Goal: Ask a question

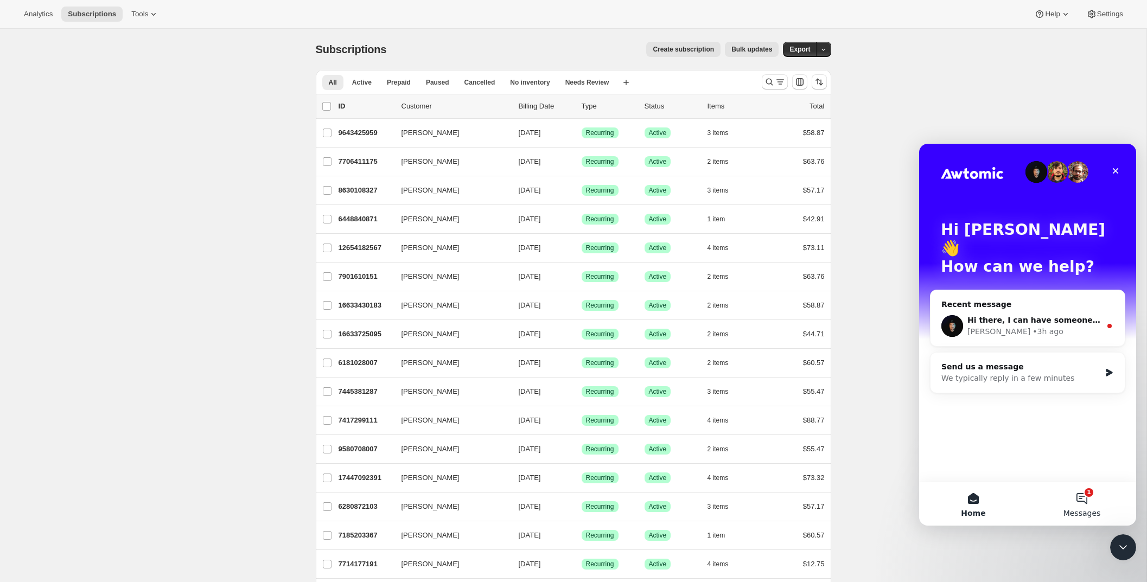
click at [1089, 502] on button "1 Messages" at bounding box center [1082, 503] width 109 height 43
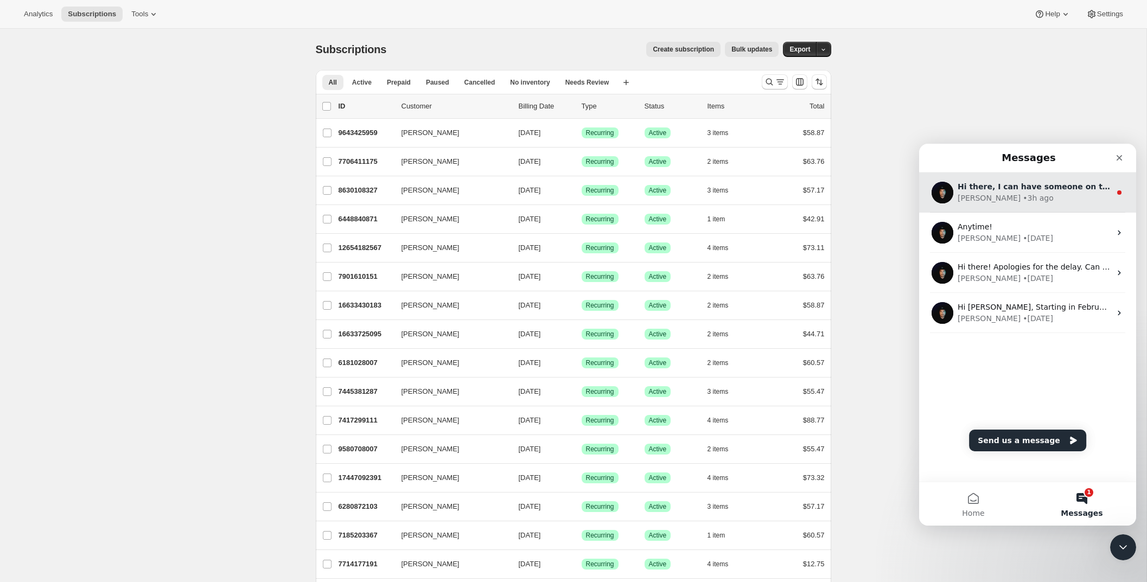
click at [1061, 190] on span "Hi there, I can have someone on the team take a look!" at bounding box center [1074, 186] width 233 height 9
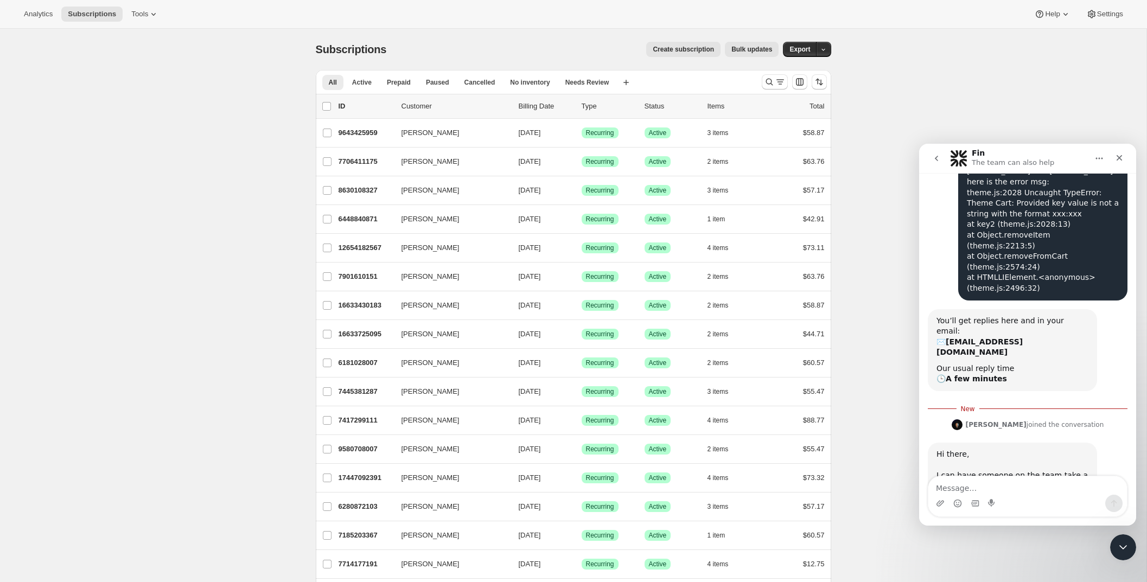
scroll to position [114, 0]
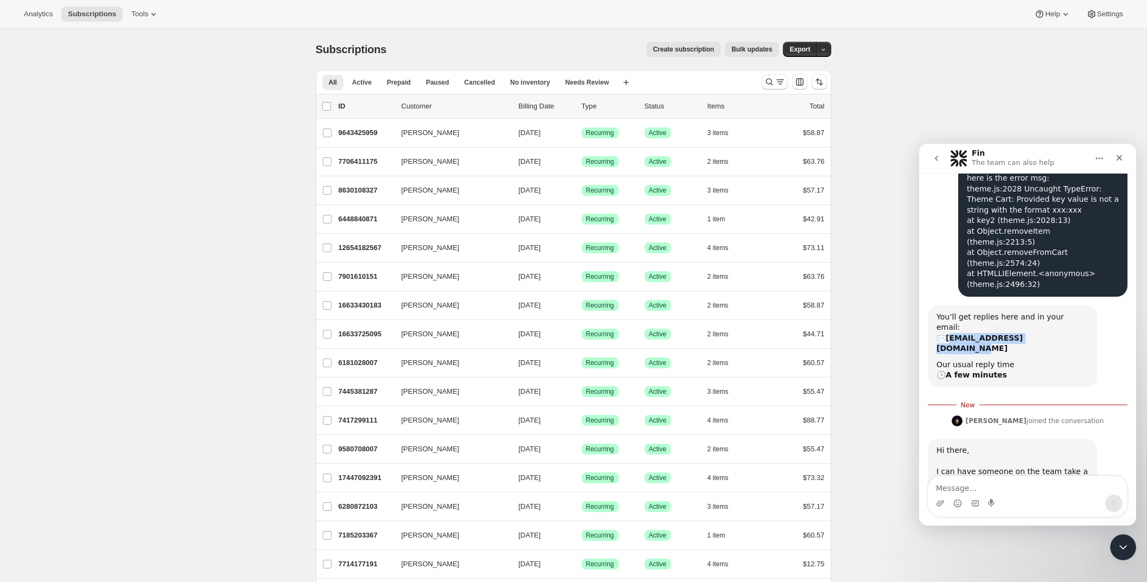
drag, startPoint x: 1054, startPoint y: 307, endPoint x: 949, endPoint y: 310, distance: 105.3
click at [949, 312] on div "You’ll get replies here and in your email: ✉️ [EMAIL_ADDRESS][DOMAIN_NAME]" at bounding box center [1013, 333] width 152 height 42
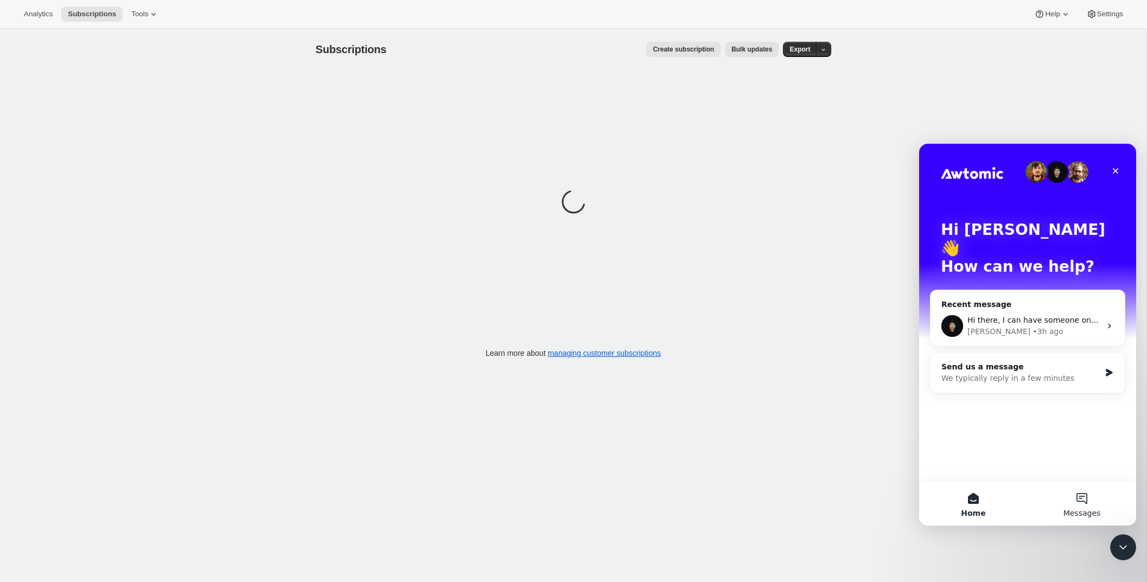
click at [1077, 493] on button "Messages" at bounding box center [1082, 503] width 109 height 43
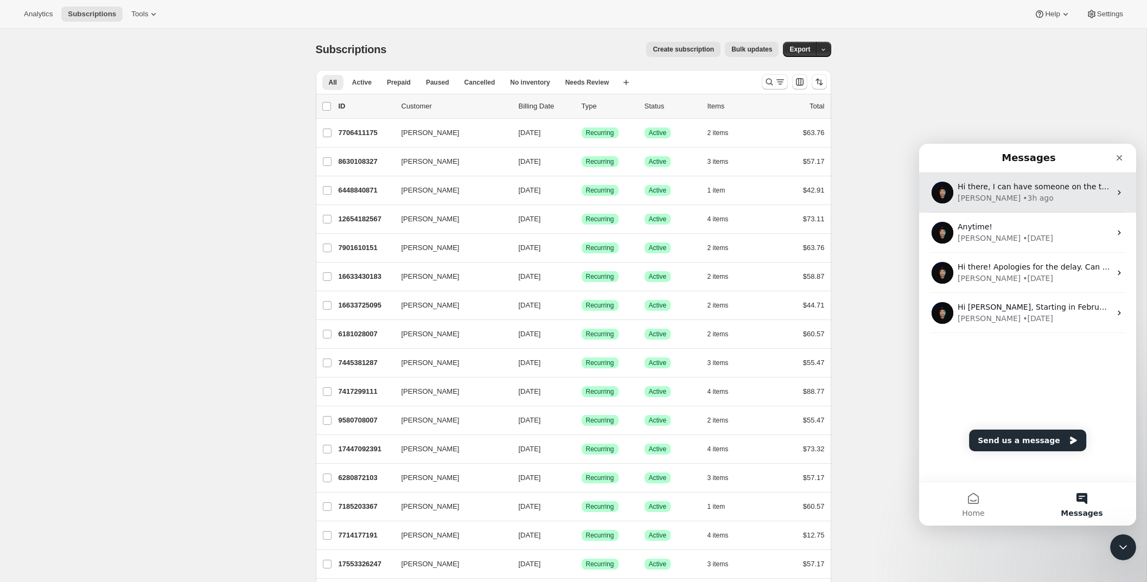
click at [1027, 182] on span "Hi there, I can have someone on the team take a look!" at bounding box center [1062, 186] width 208 height 9
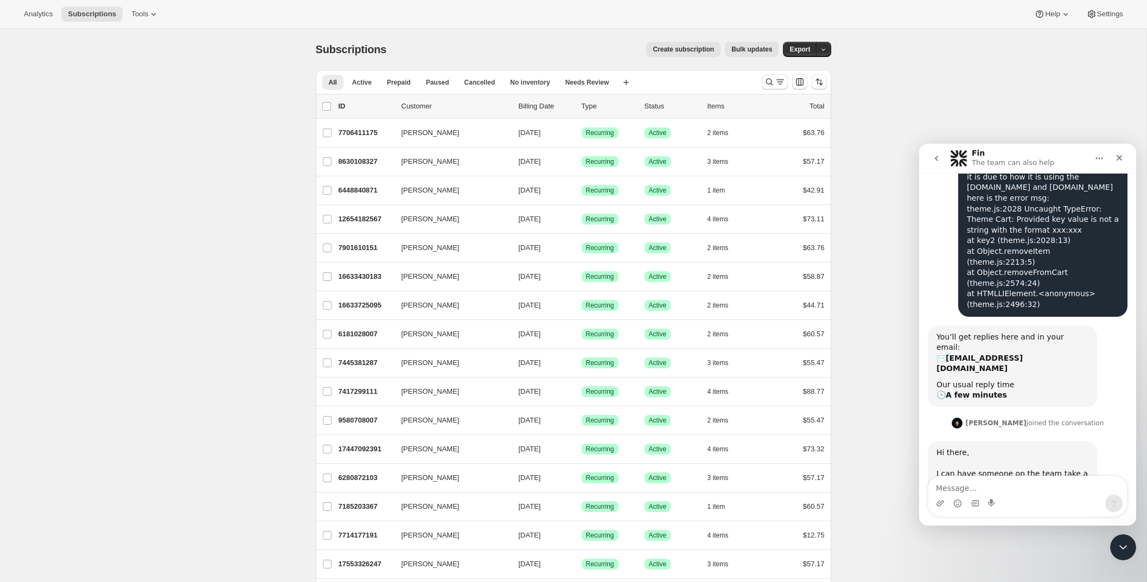
scroll to position [96, 0]
